Goal: Task Accomplishment & Management: Use online tool/utility

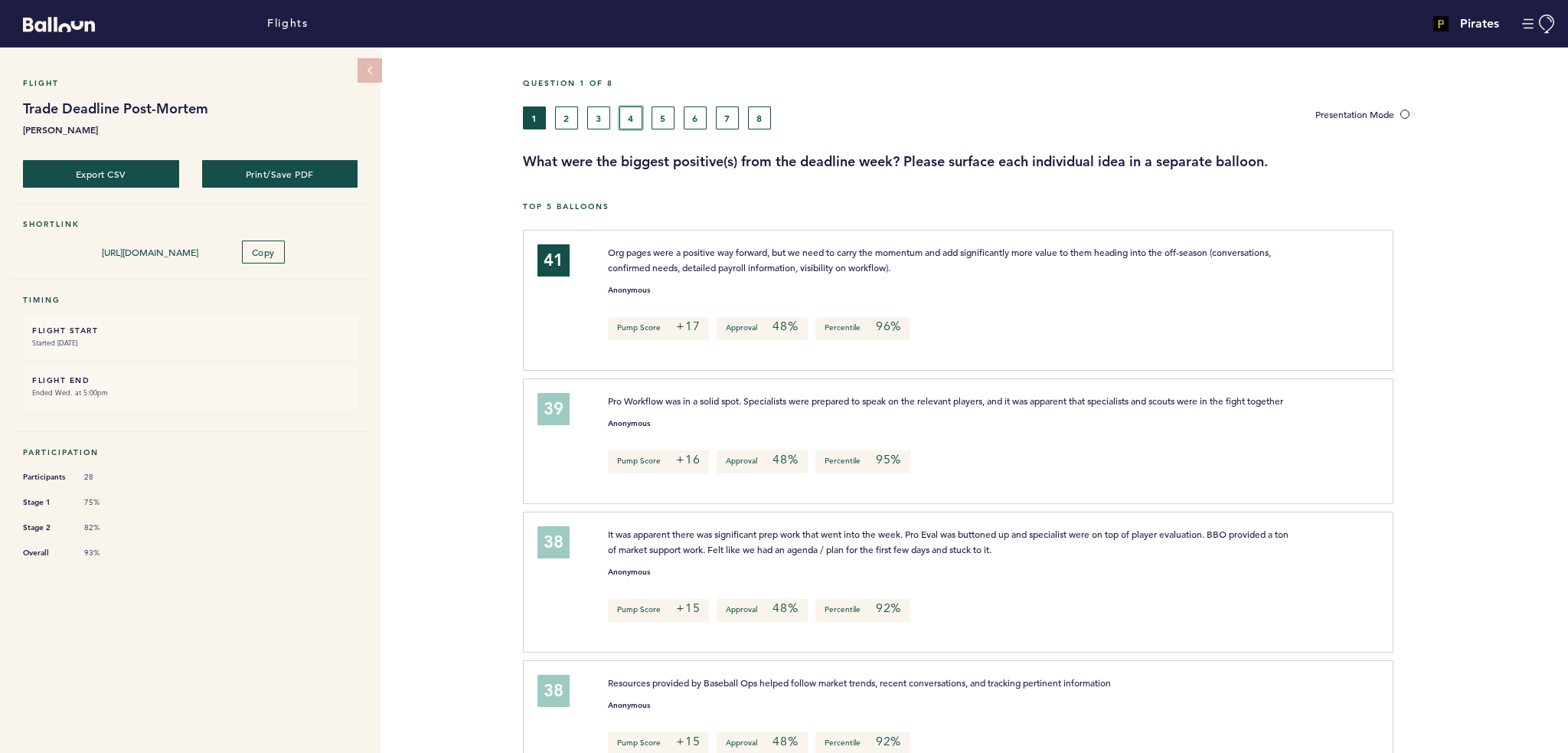
click at [619, 118] on button "4" at bounding box center [631, 119] width 23 height 23
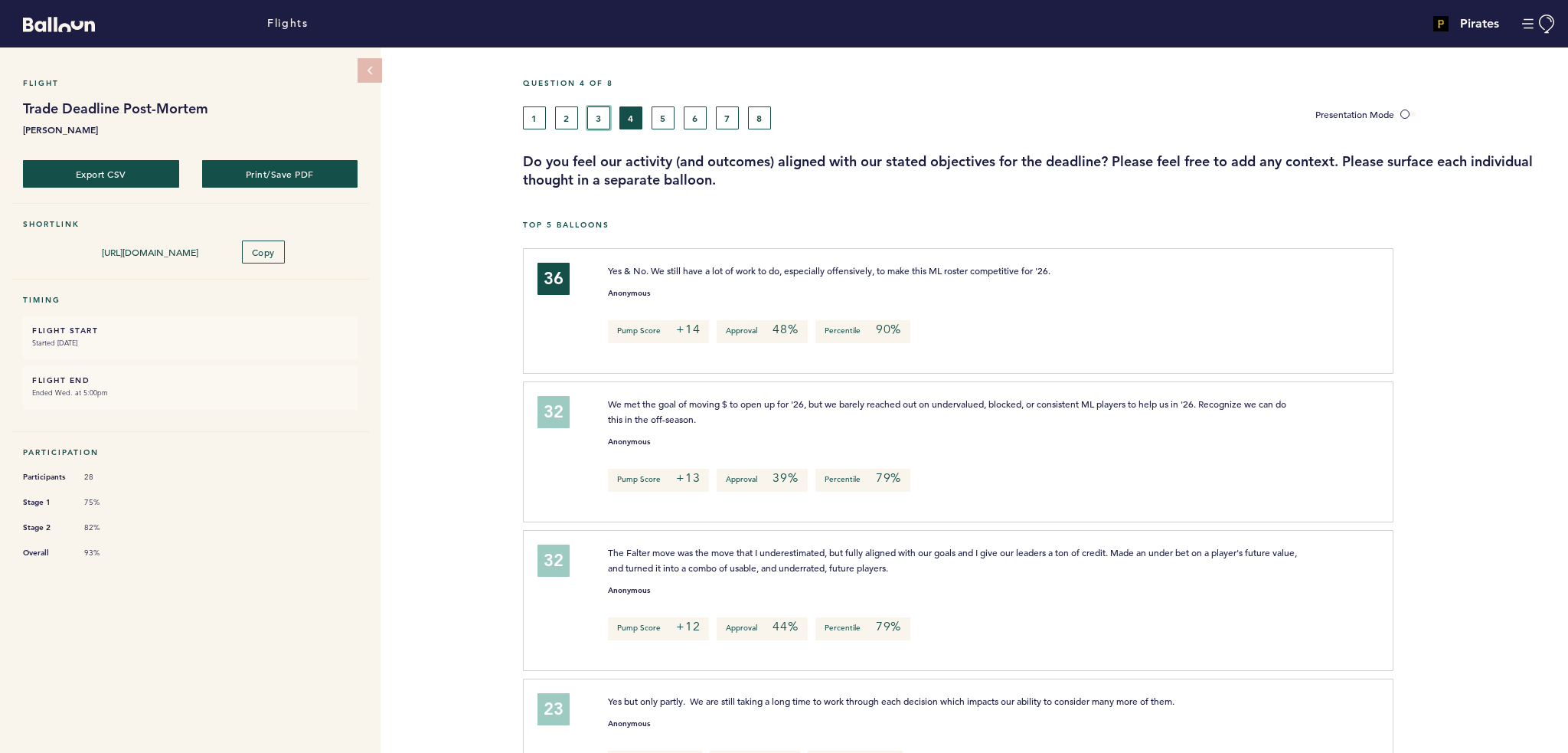
click at [598, 119] on button "3" at bounding box center [599, 119] width 23 height 23
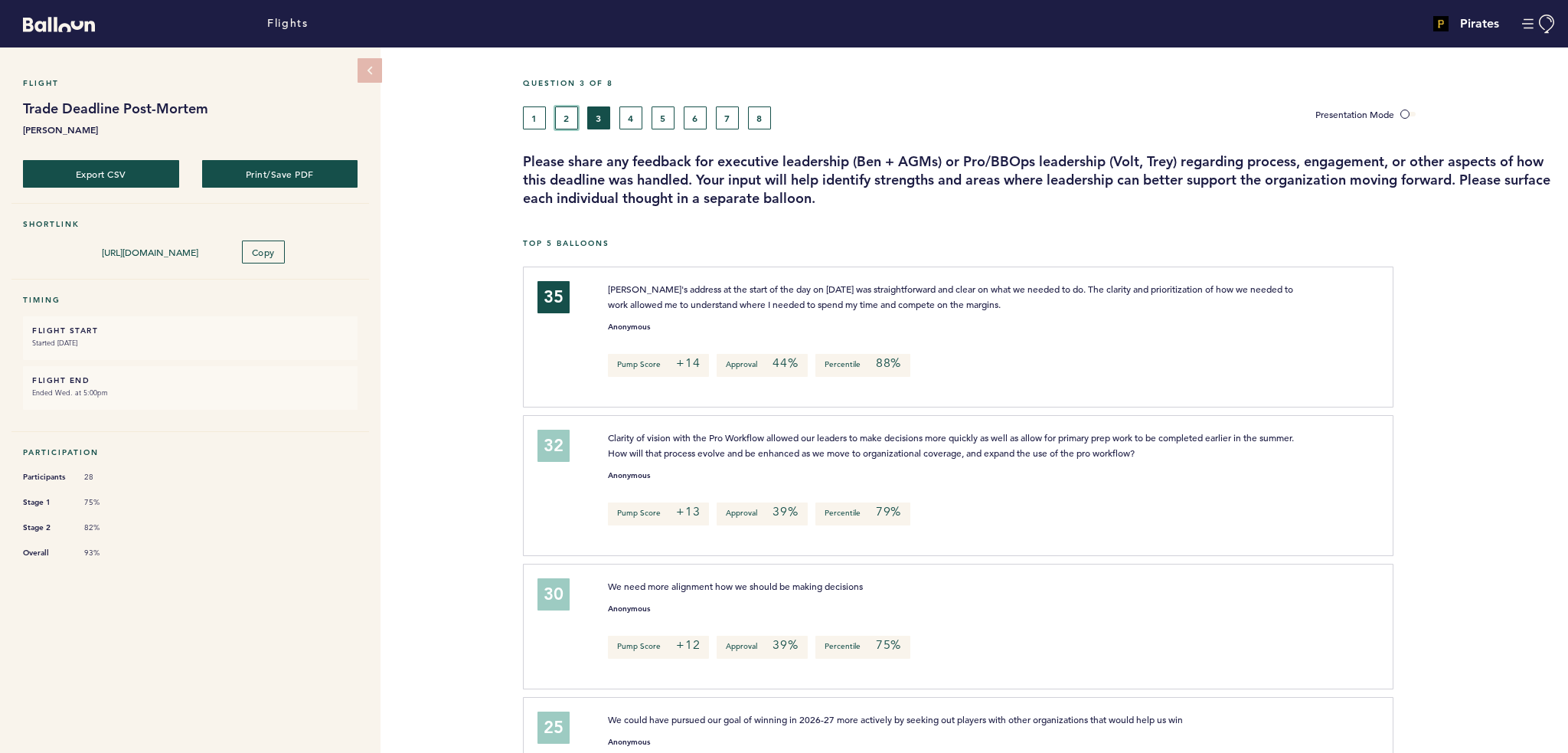
click at [557, 124] on button "2" at bounding box center [567, 119] width 23 height 23
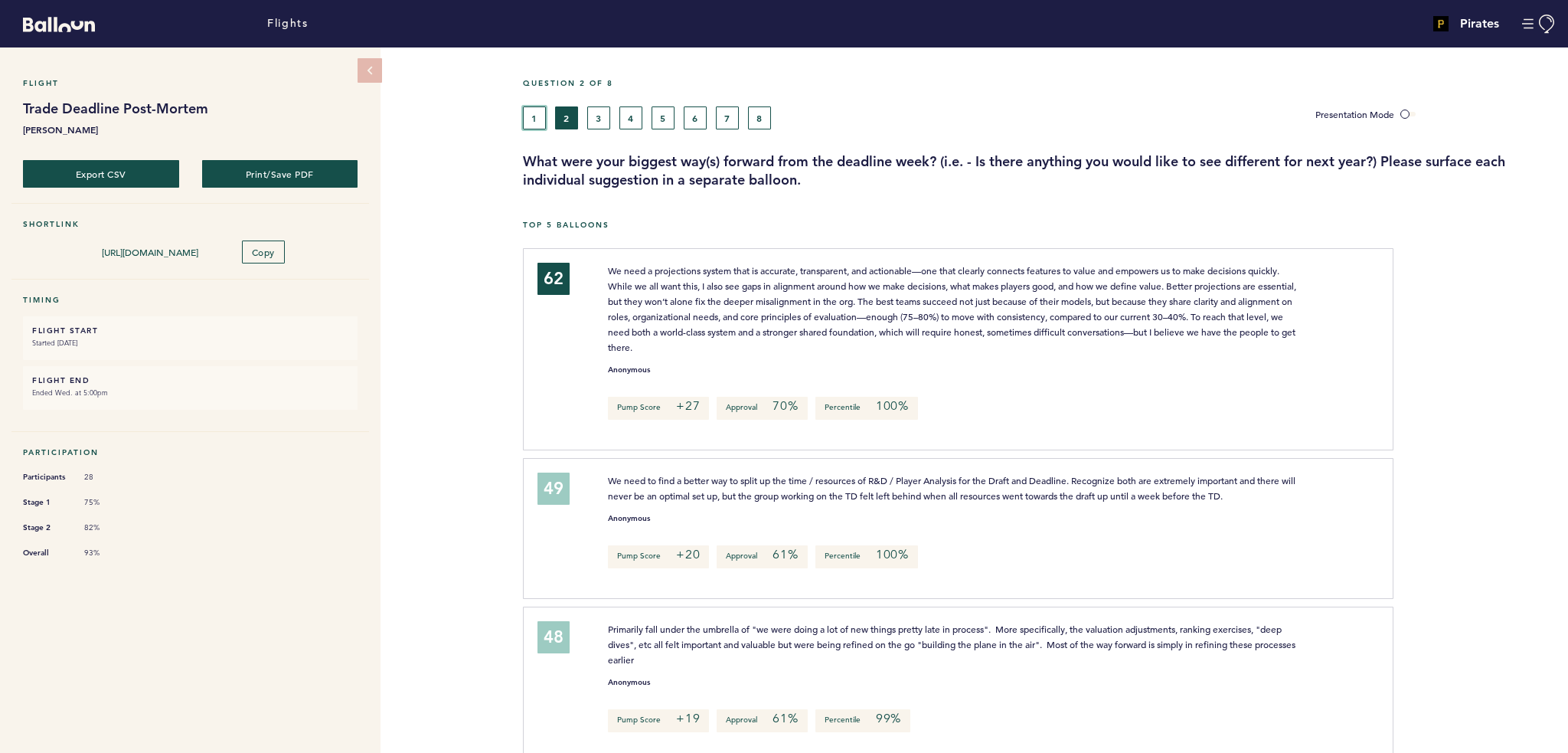
click at [539, 127] on button "1" at bounding box center [535, 119] width 23 height 23
